Goal: Task Accomplishment & Management: Complete application form

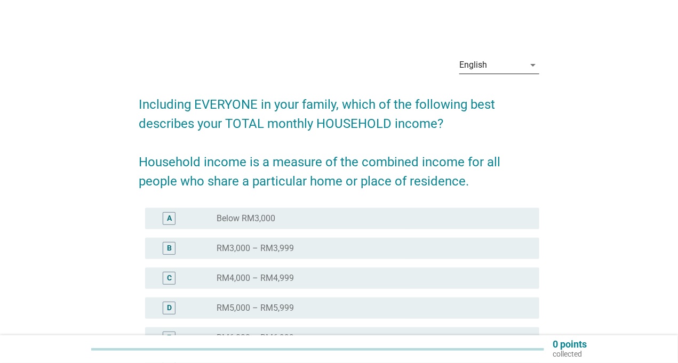
click at [522, 58] on div "English" at bounding box center [491, 65] width 65 height 17
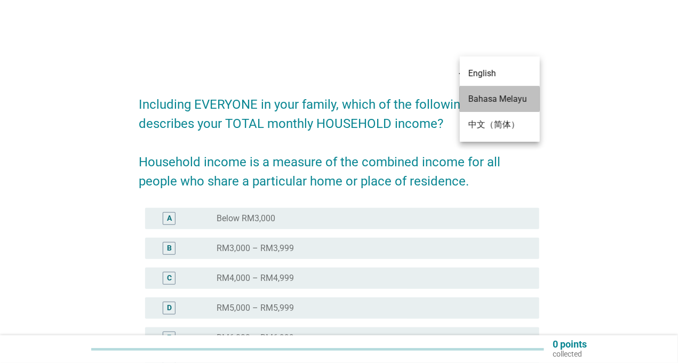
click at [501, 91] on div "Bahasa Melayu" at bounding box center [500, 99] width 63 height 26
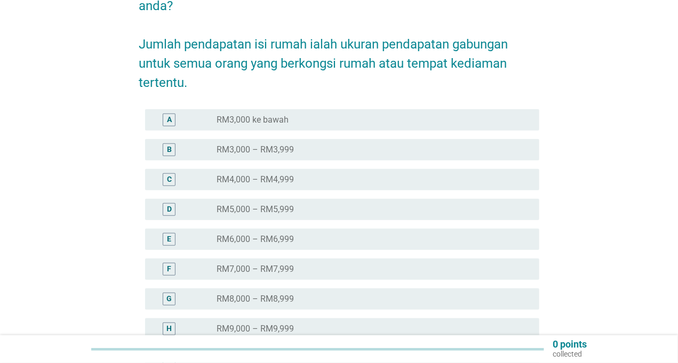
scroll to position [160, 0]
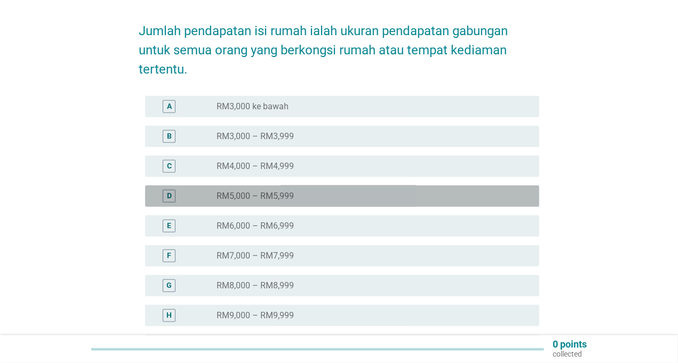
click at [170, 191] on div "D" at bounding box center [169, 196] width 5 height 11
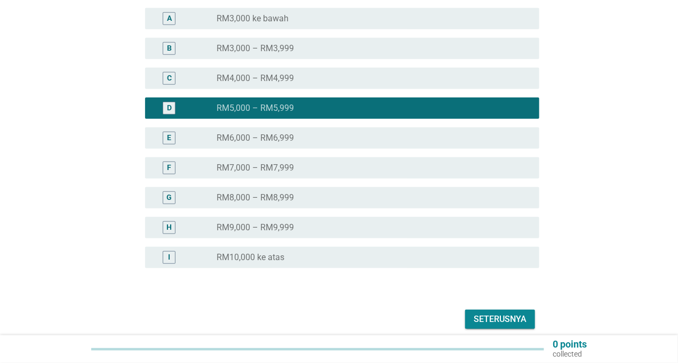
scroll to position [283, 0]
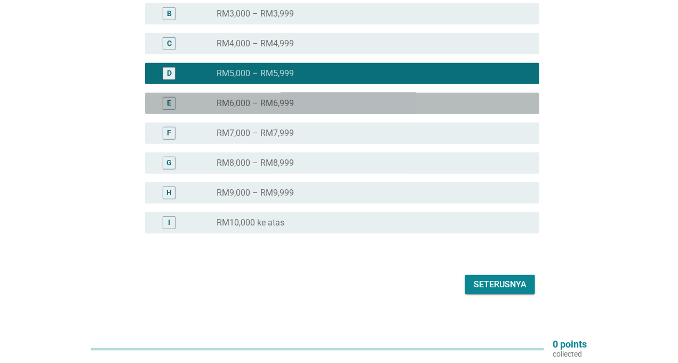
click at [169, 98] on div "E" at bounding box center [169, 103] width 4 height 11
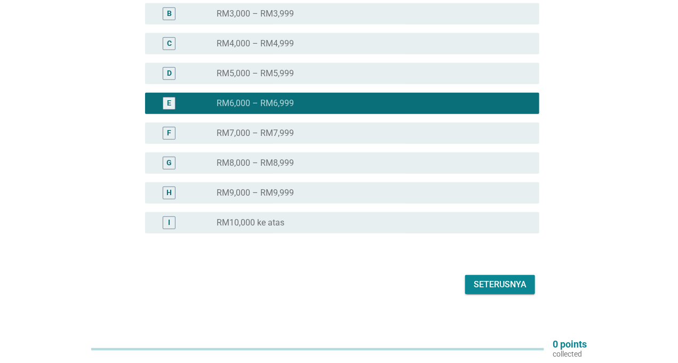
click at [171, 68] on div "D" at bounding box center [169, 73] width 5 height 11
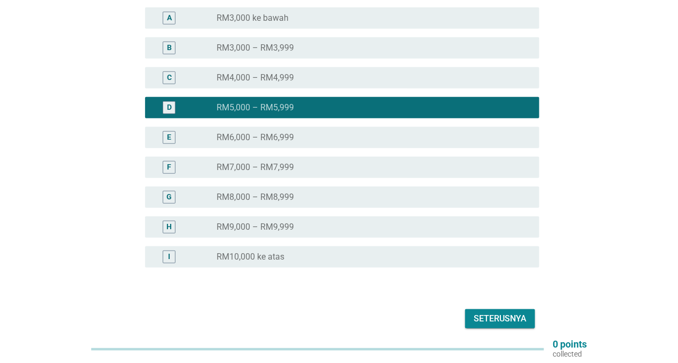
scroll to position [229, 0]
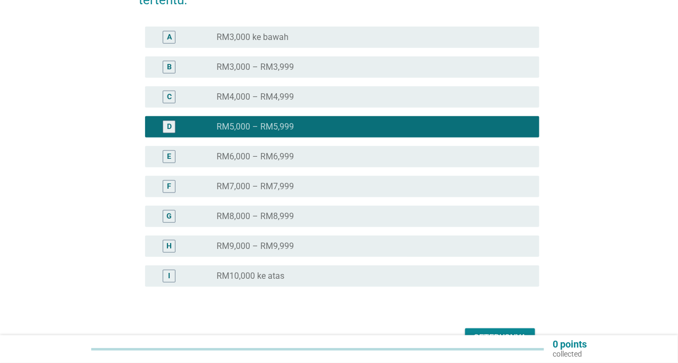
click at [503, 332] on div "Seterusnya" at bounding box center [500, 338] width 53 height 13
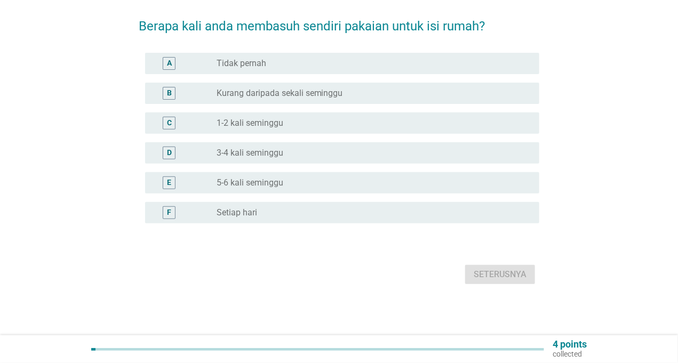
scroll to position [0, 0]
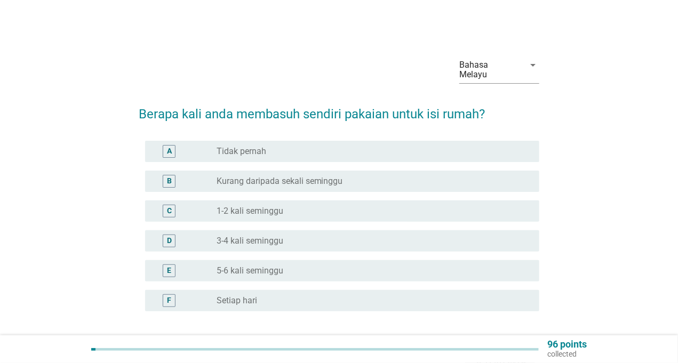
click at [170, 236] on div "D" at bounding box center [169, 241] width 5 height 11
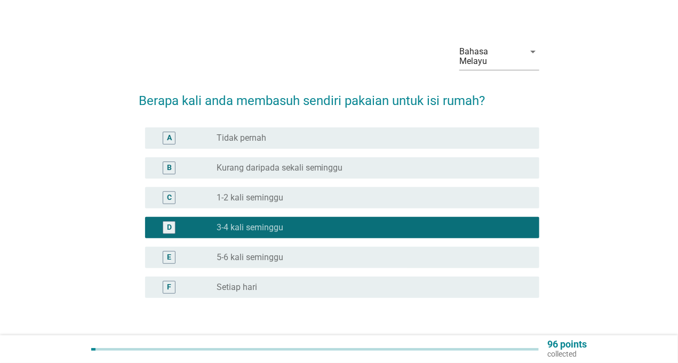
scroll to position [53, 0]
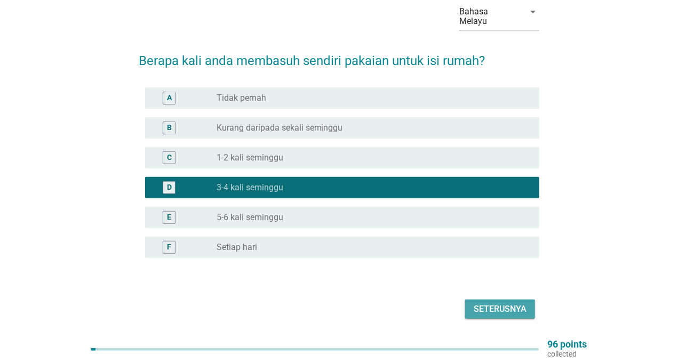
click at [505, 303] on div "Seterusnya" at bounding box center [500, 309] width 53 height 13
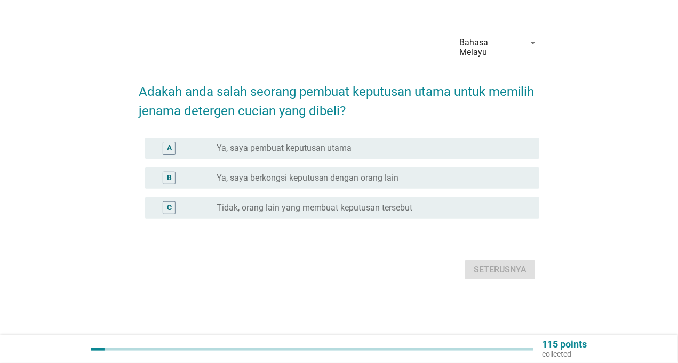
scroll to position [0, 0]
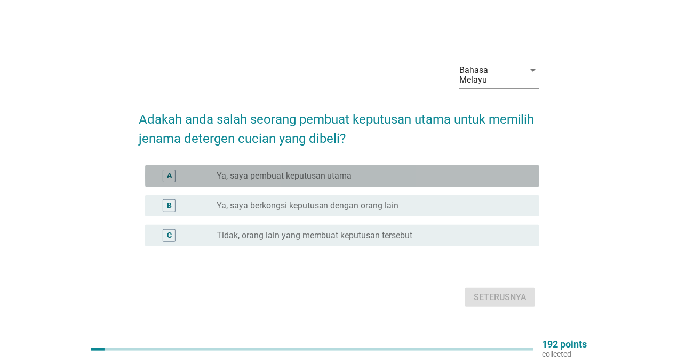
click at [223, 179] on div "A radio_button_unchecked Ya, saya pembuat keputusan utama" at bounding box center [342, 175] width 394 height 21
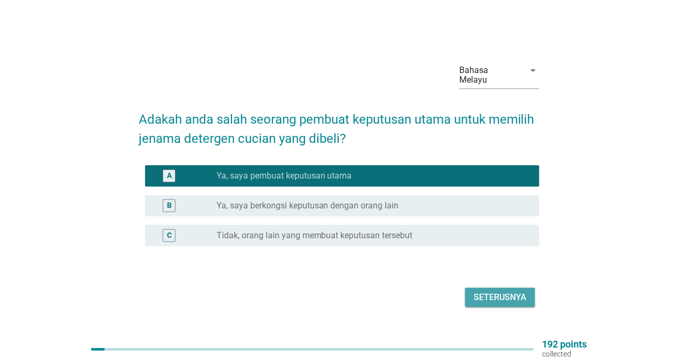
click at [500, 291] on div "Seterusnya" at bounding box center [500, 297] width 53 height 13
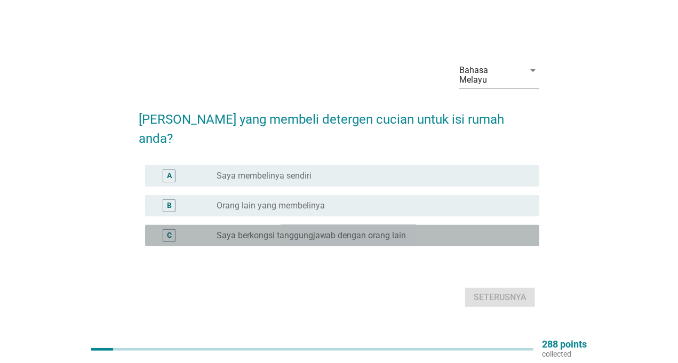
click at [209, 229] on div "C" at bounding box center [185, 235] width 63 height 13
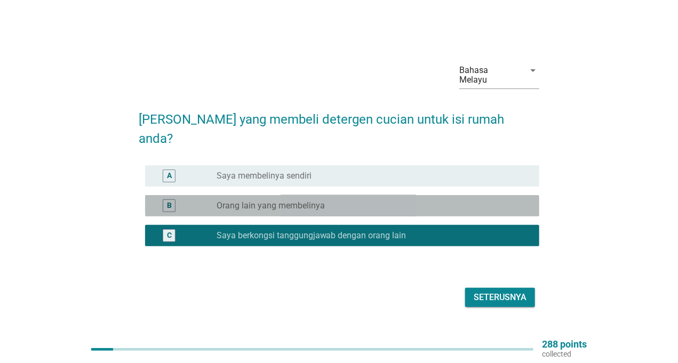
click at [236, 201] on label "Orang lain yang membelinya" at bounding box center [271, 206] width 108 height 11
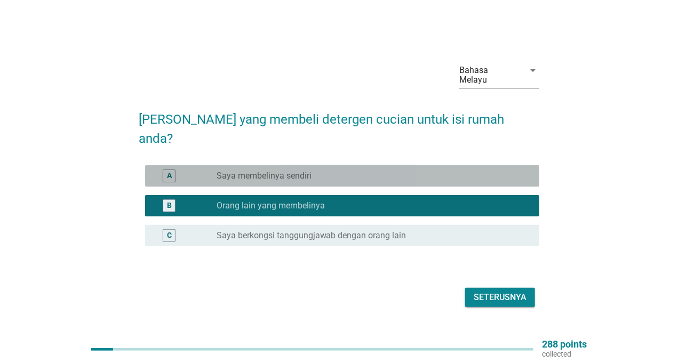
click at [266, 171] on label "Saya membelinya sendiri" at bounding box center [264, 176] width 95 height 11
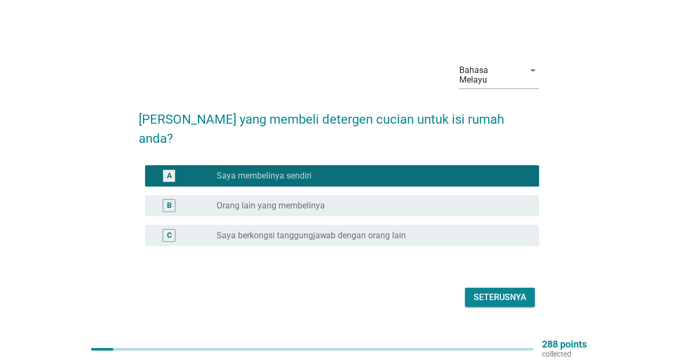
click at [513, 290] on button "Seterusnya" at bounding box center [500, 297] width 70 height 19
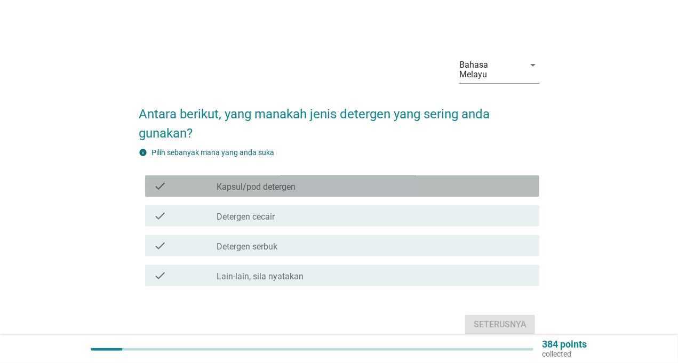
click at [294, 182] on label "Kapsul/pod detergen" at bounding box center [256, 187] width 79 height 11
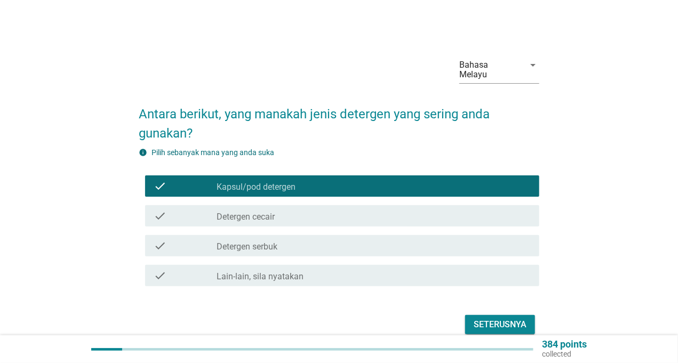
click at [294, 182] on label "Kapsul/pod detergen" at bounding box center [256, 187] width 79 height 11
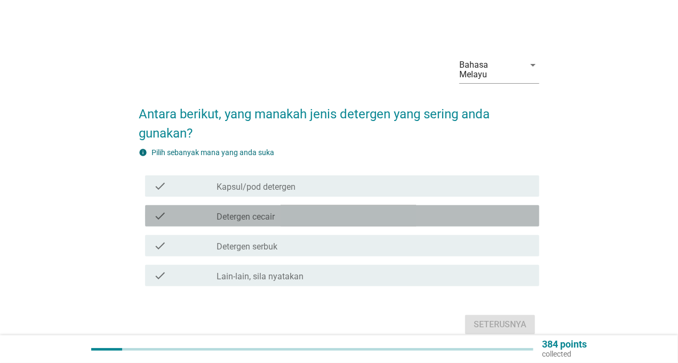
click at [284, 210] on div "check_box_outline_blank Detergen cecair" at bounding box center [374, 216] width 314 height 13
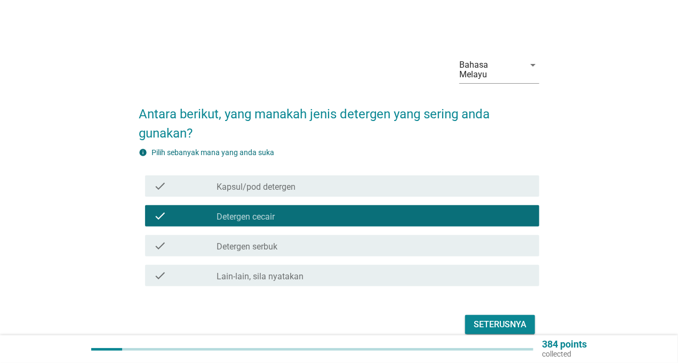
click at [284, 240] on div "check_box_outline_blank Detergen serbuk" at bounding box center [374, 246] width 314 height 13
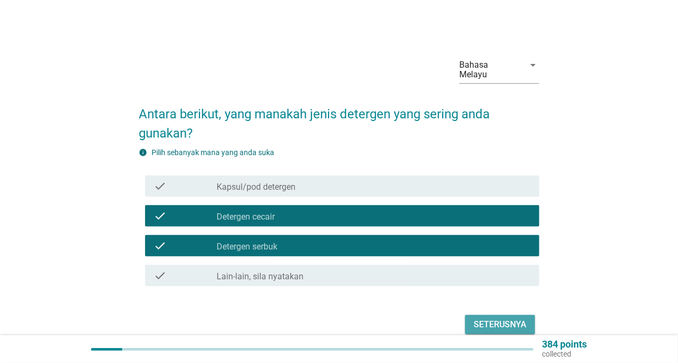
click at [512, 319] on div "Seterusnya" at bounding box center [500, 325] width 53 height 13
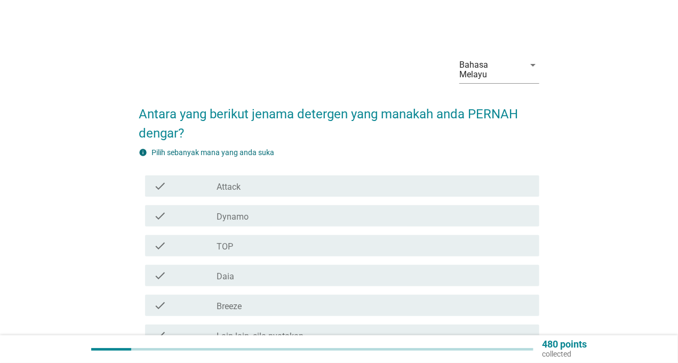
scroll to position [53, 0]
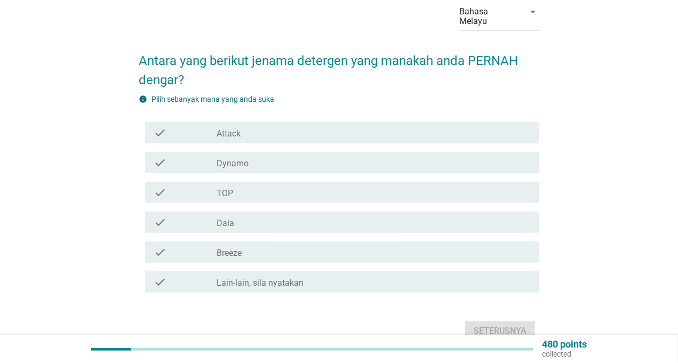
click at [259, 246] on div "check_box_outline_blank Breeze" at bounding box center [374, 252] width 314 height 13
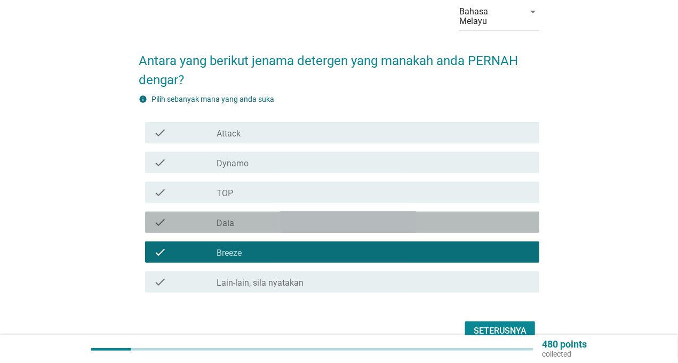
click at [251, 216] on div "check_box_outline_blank Daia" at bounding box center [374, 222] width 314 height 13
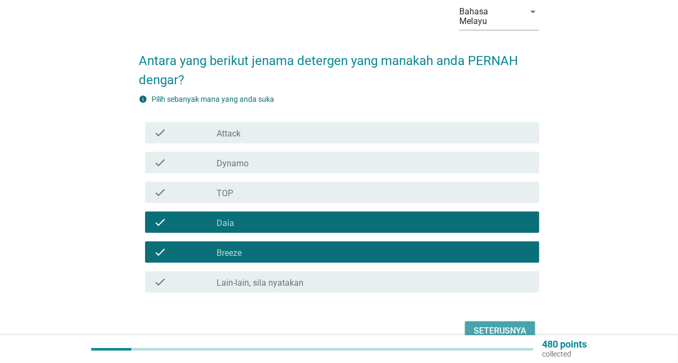
click at [489, 325] on div "Seterusnya" at bounding box center [500, 331] width 53 height 13
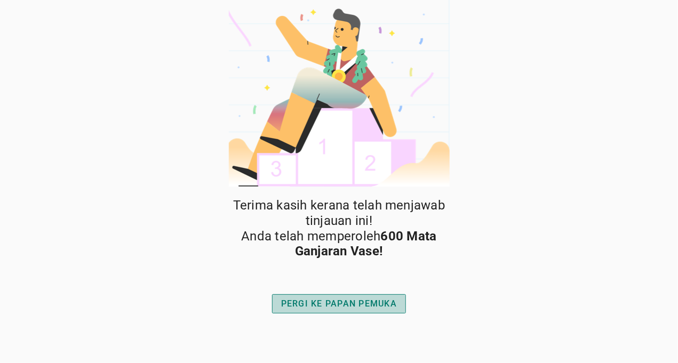
click at [383, 298] on div "PERGI KE PAPAN PEMUKA" at bounding box center [339, 304] width 116 height 13
